Goal: Information Seeking & Learning: Find specific fact

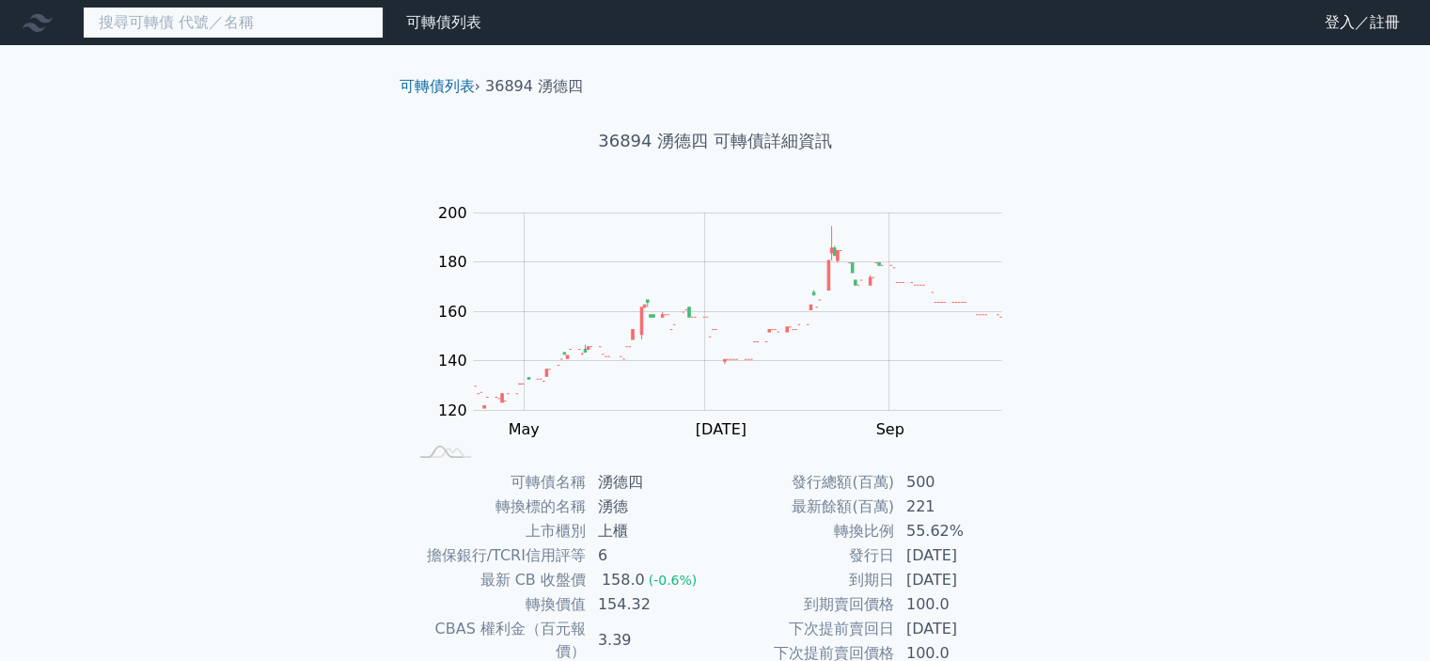
click at [185, 19] on input at bounding box center [233, 23] width 301 height 32
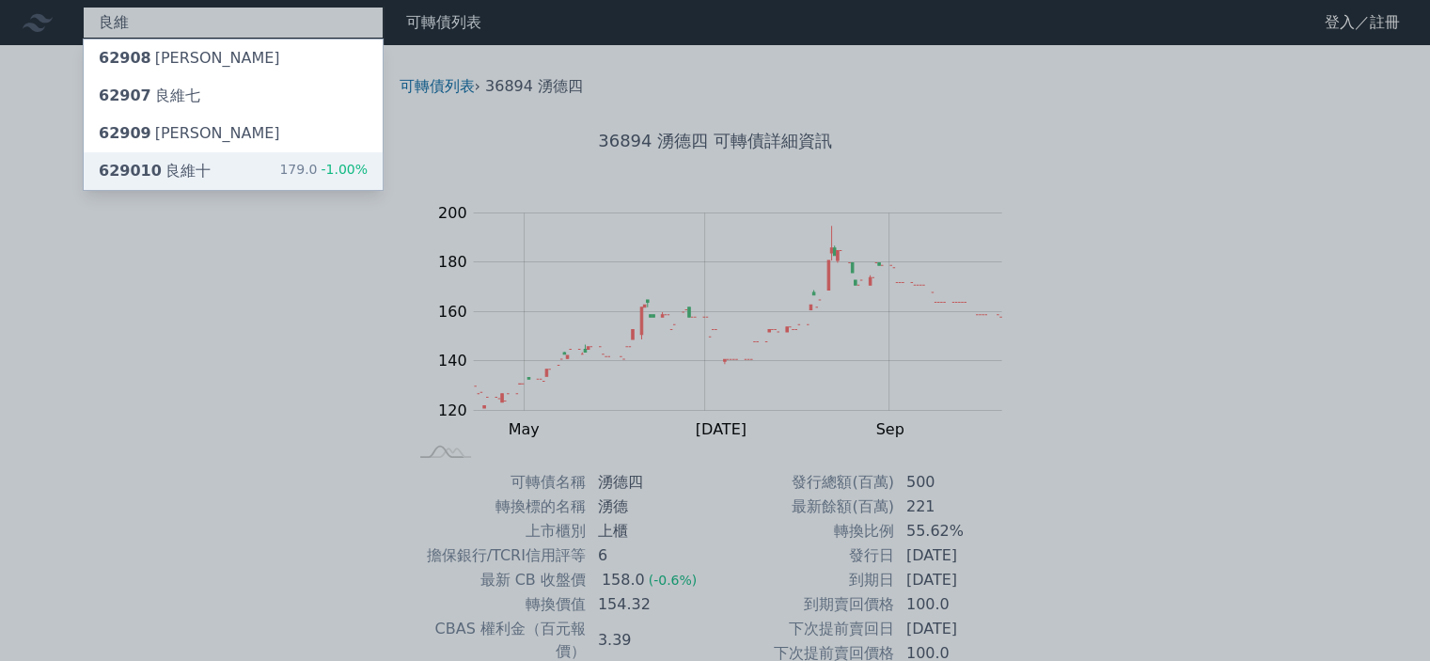
type input "良維"
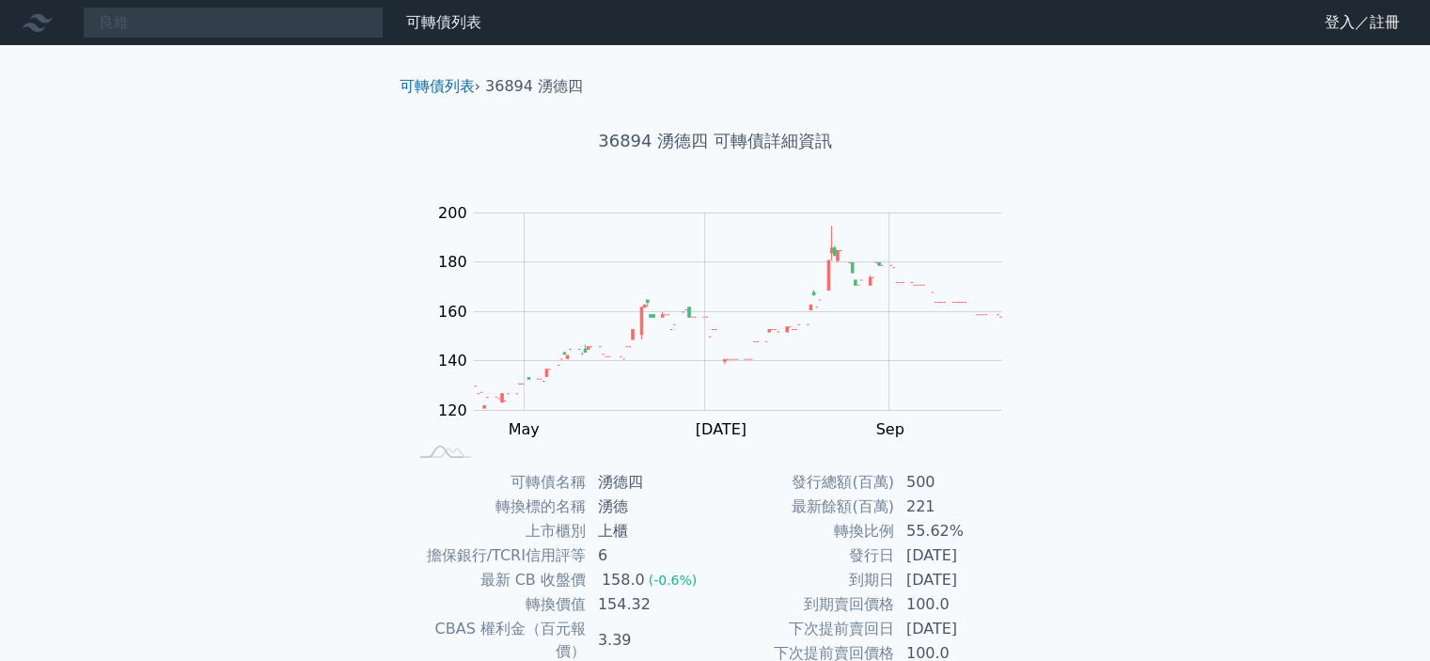
click at [172, 171] on div "良維 可轉債列表 財務數據 可轉債列表 財務數據 登入／註冊 登入／註冊 可轉債列表 › 36894 湧德四 36894 湧德四 可轉債詳細資訊 Zoom O…" at bounding box center [715, 446] width 1430 height 893
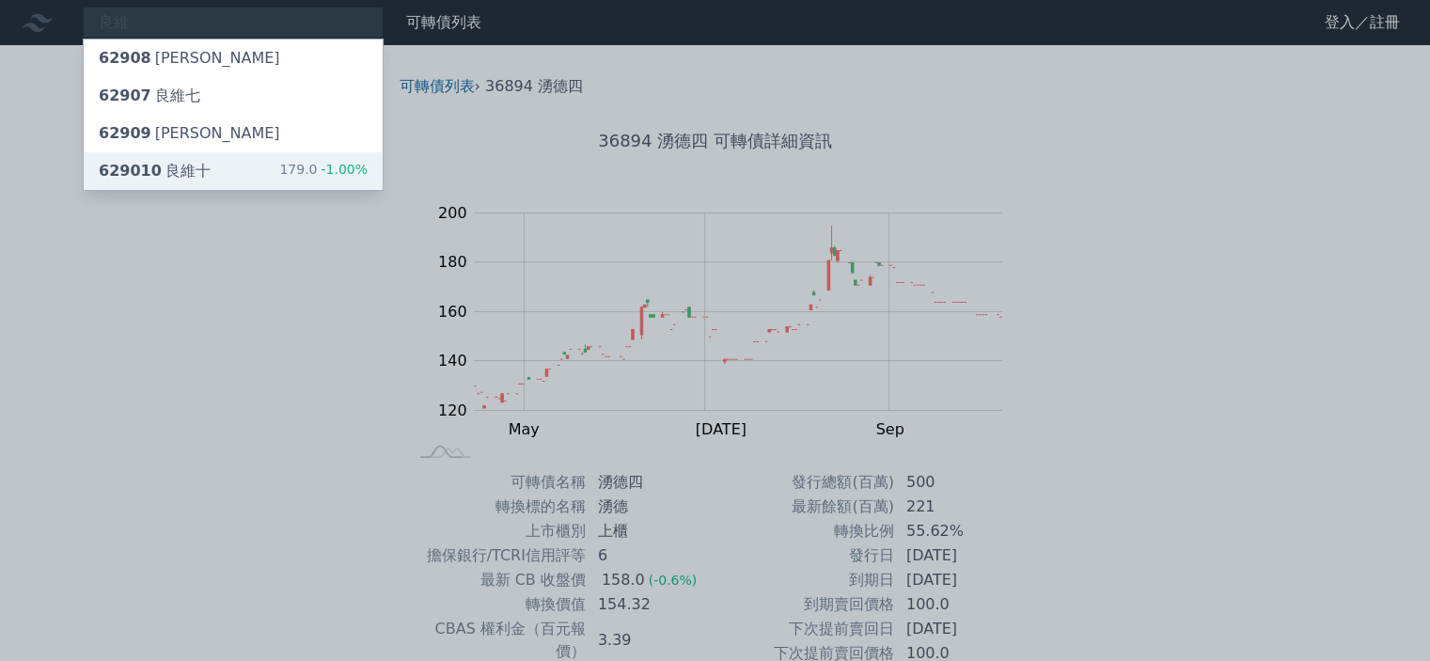
click at [198, 175] on div "629010 良維十" at bounding box center [155, 171] width 112 height 23
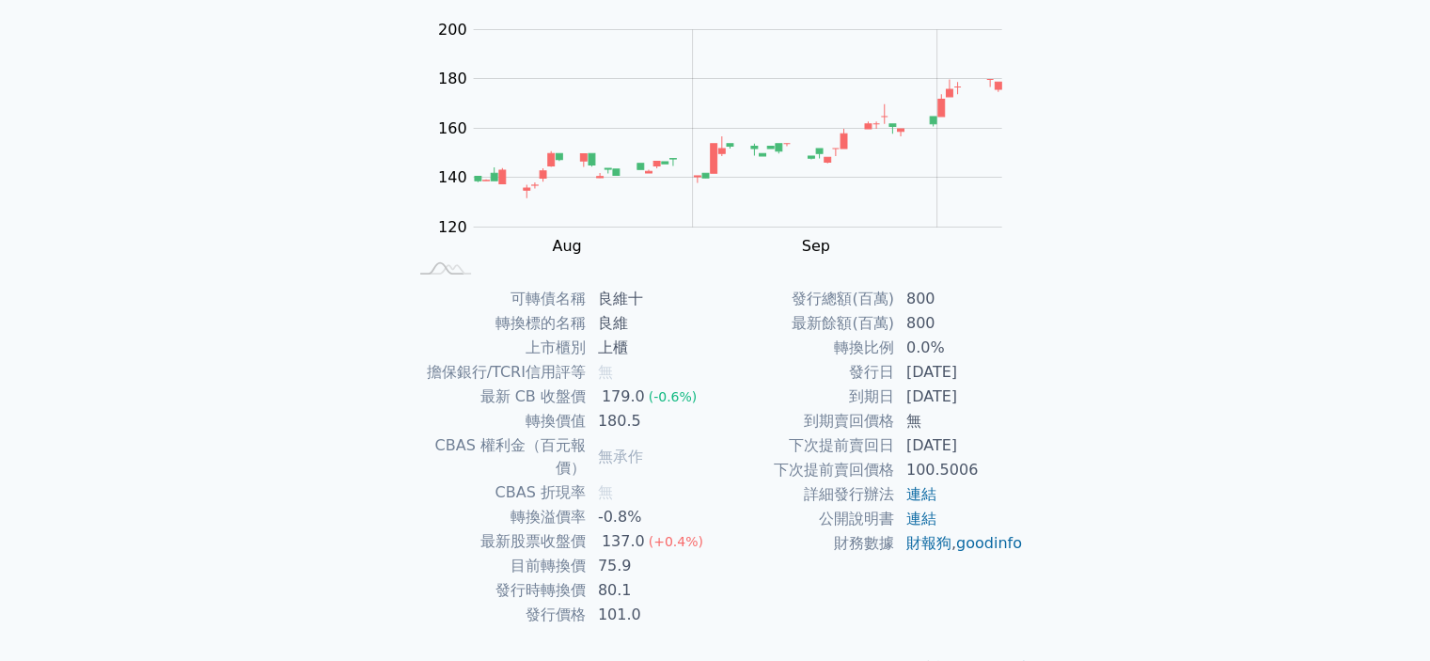
scroll to position [210, 0]
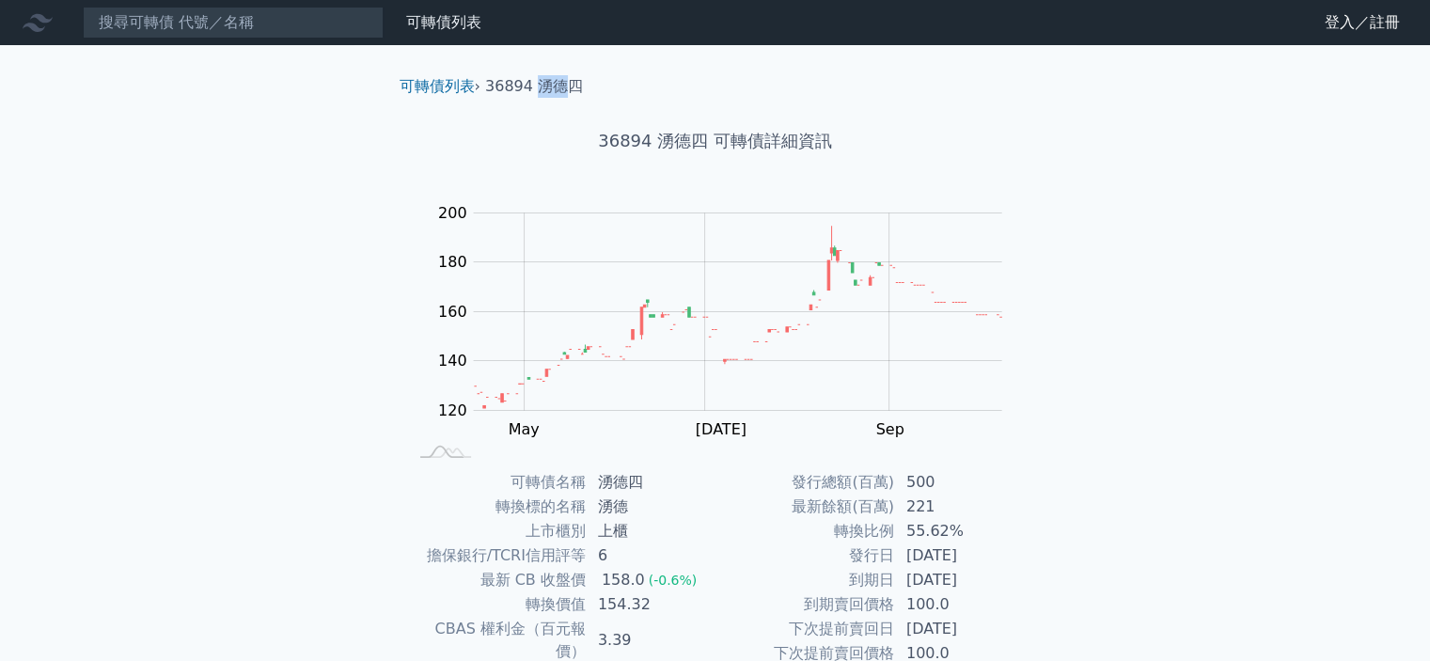
drag, startPoint x: 538, startPoint y: 82, endPoint x: 566, endPoint y: 89, distance: 29.2
click at [566, 89] on li "36894 湧德四" at bounding box center [534, 86] width 98 height 23
copy li "湧德"
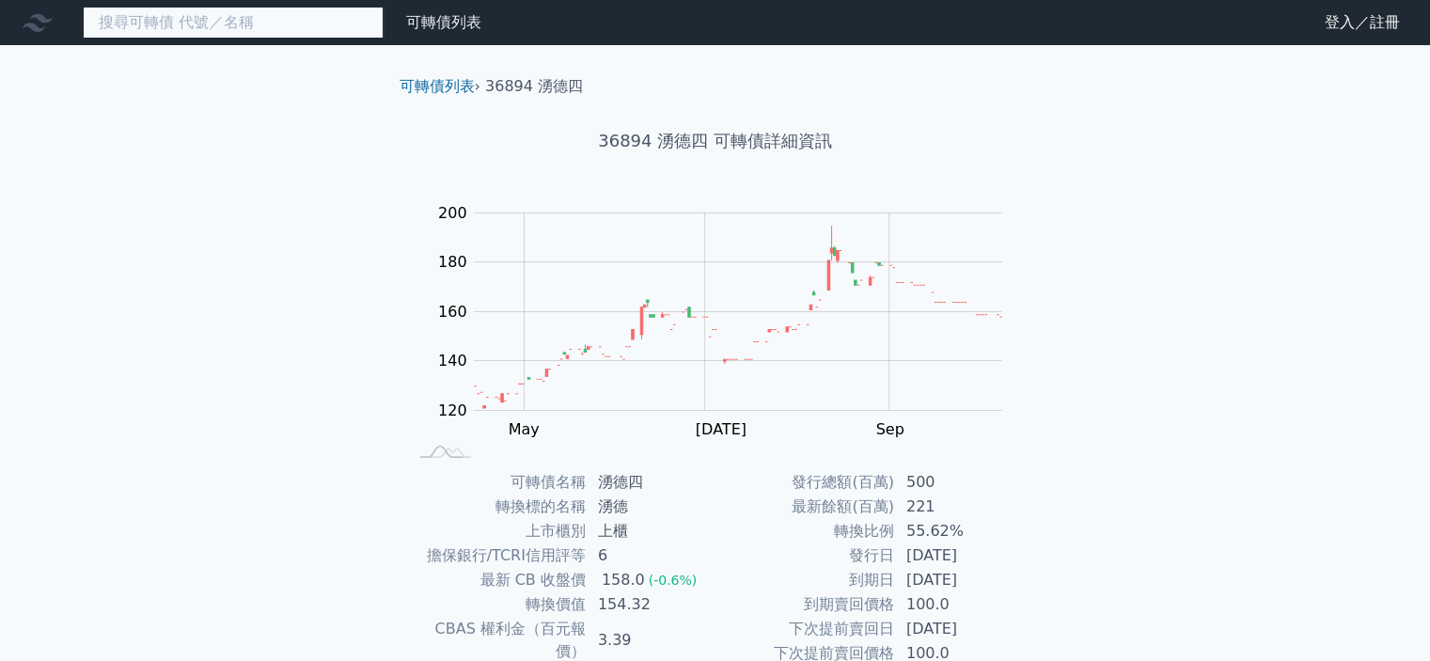
click at [167, 22] on input at bounding box center [233, 23] width 301 height 32
paste input "湧德"
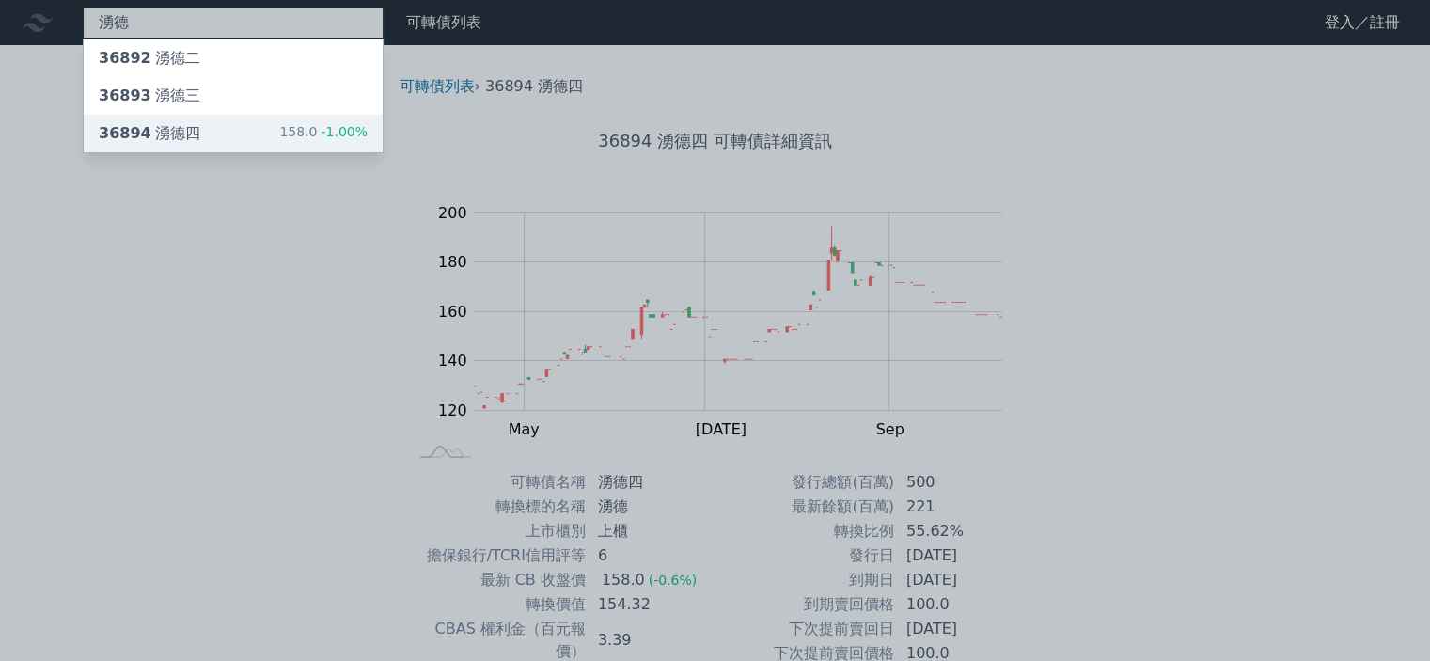
type input "湧德"
click at [183, 134] on div "36894 湧德四" at bounding box center [150, 133] width 102 height 23
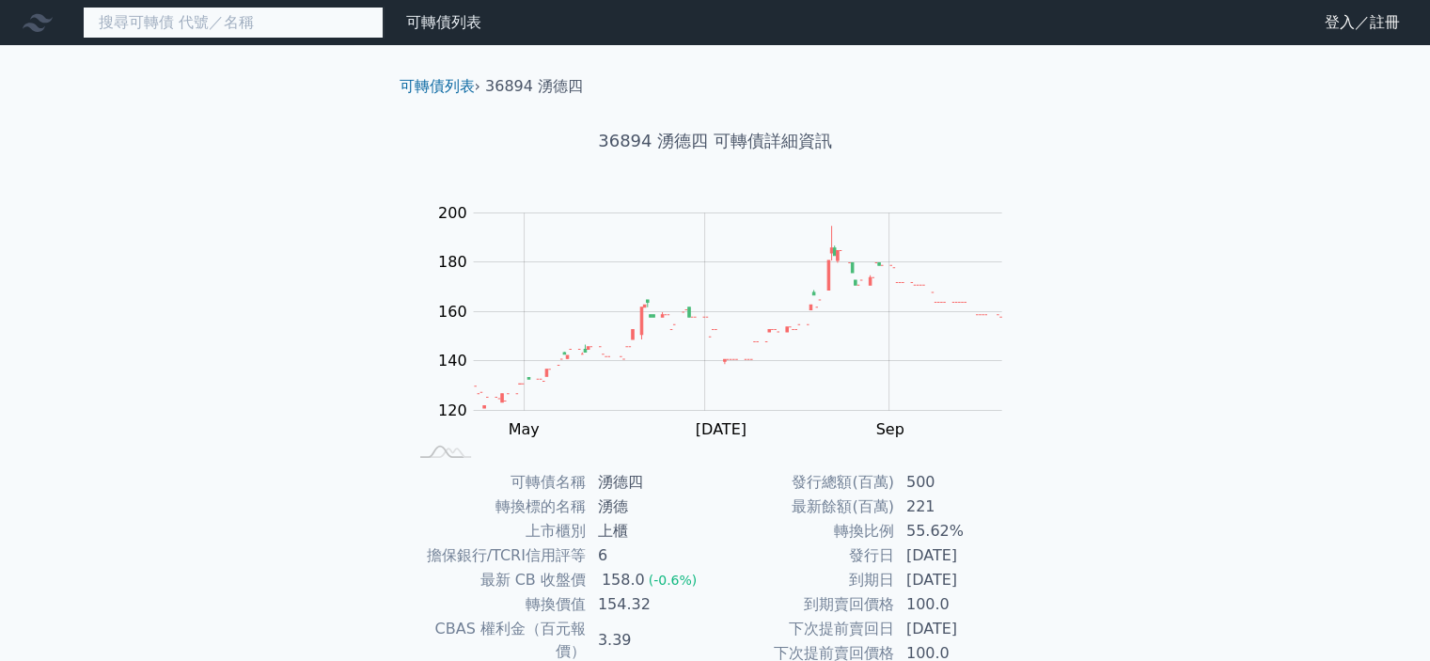
click at [178, 26] on input at bounding box center [233, 23] width 301 height 32
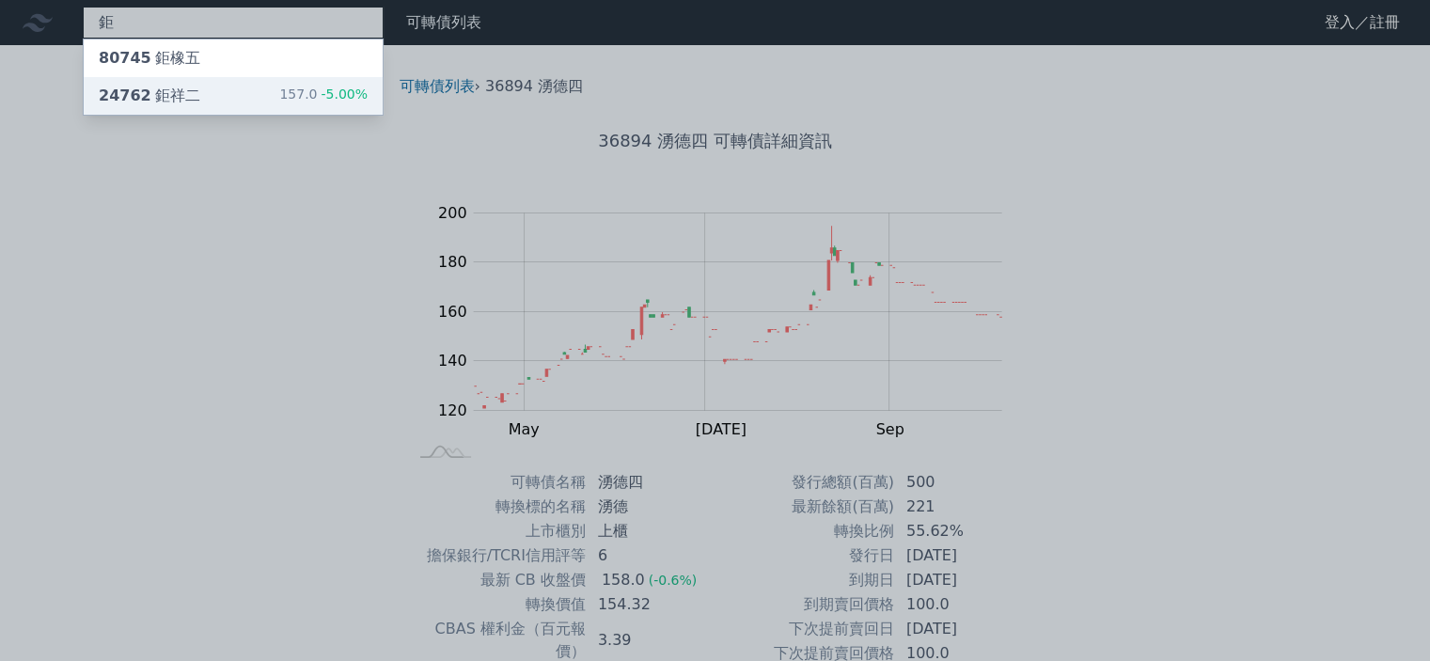
type input "鉅"
click at [191, 88] on div "鉅 80745 鉅橡五 24762 鉅祥二 157.0 -5.00% 可轉債列表 財務數據 可轉債列表 財務數據 登入／註冊 登入／註冊 可轉債列表 › 36…" at bounding box center [715, 446] width 1430 height 893
click at [188, 93] on div "24762 鉅祥二" at bounding box center [150, 96] width 102 height 23
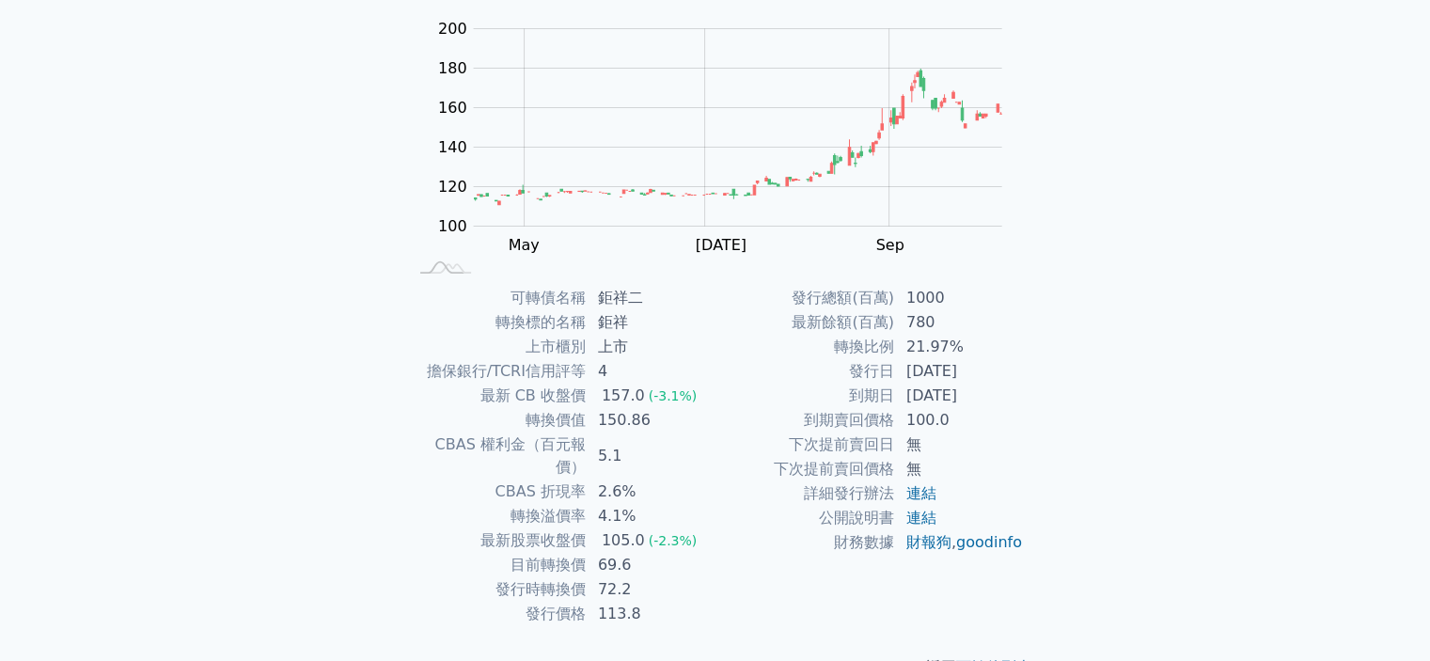
scroll to position [210, 0]
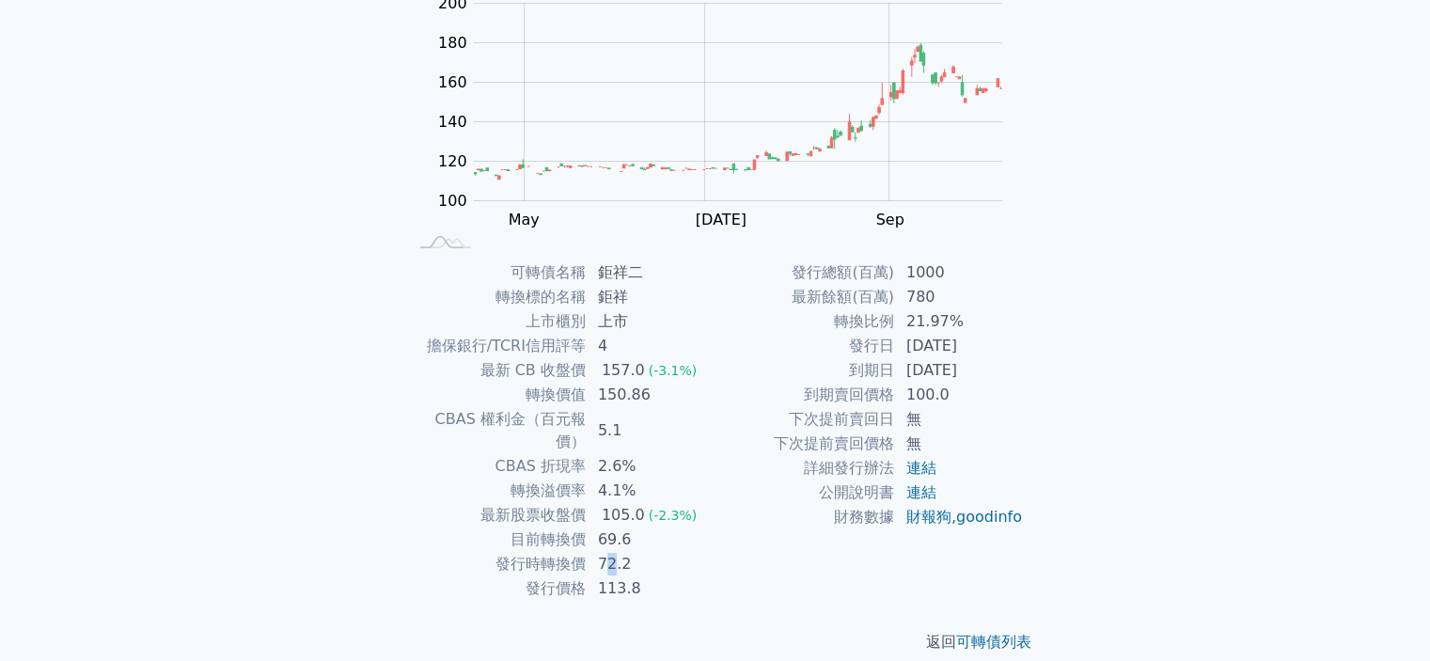
click at [612, 552] on td "72.2" at bounding box center [651, 564] width 129 height 24
